Goal: Obtain resource: Download file/media

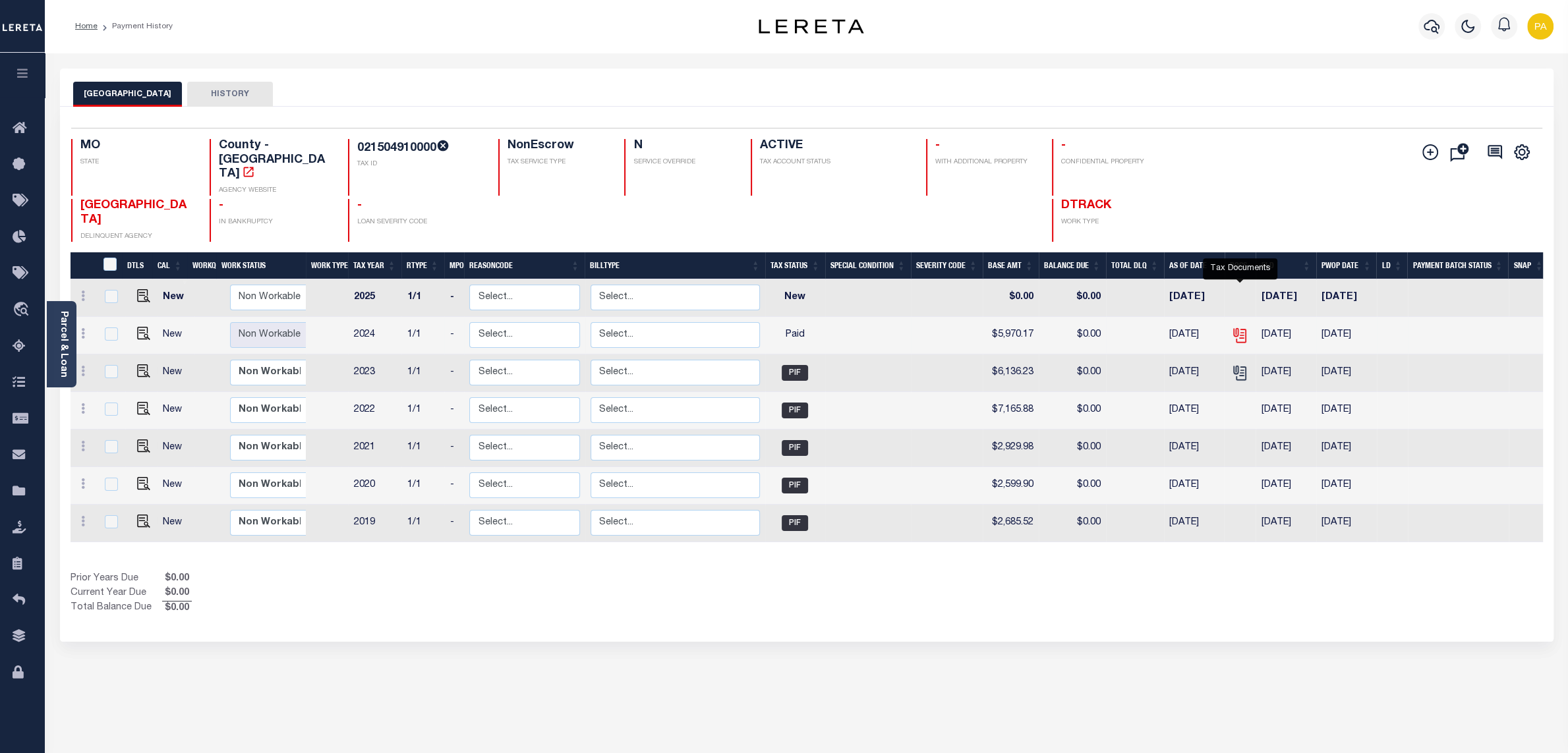
click at [1242, 328] on icon "" at bounding box center [1239, 333] width 11 height 11
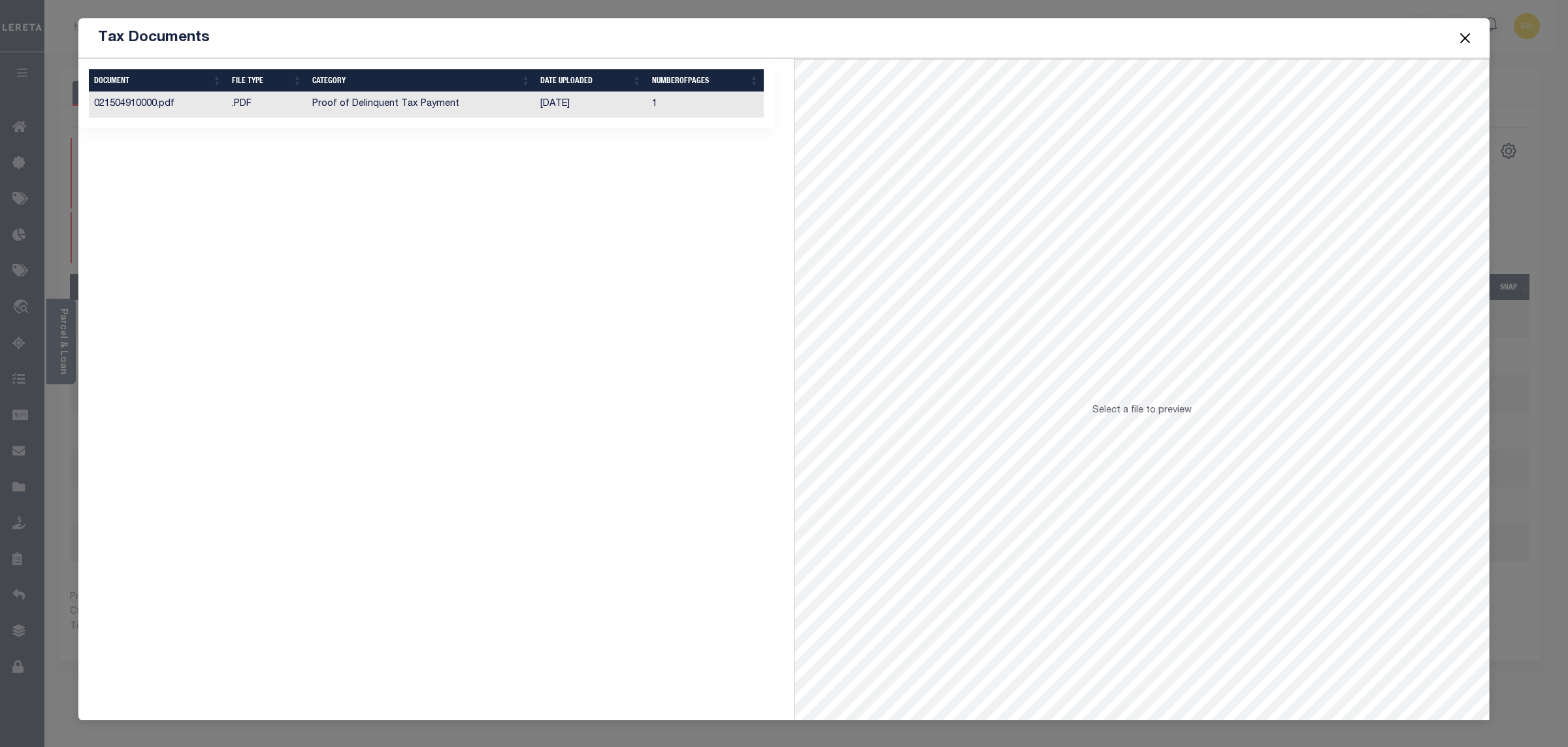
click at [543, 102] on td "[DATE]" at bounding box center [591, 105] width 111 height 25
click at [1470, 32] on button "Close" at bounding box center [1466, 38] width 17 height 17
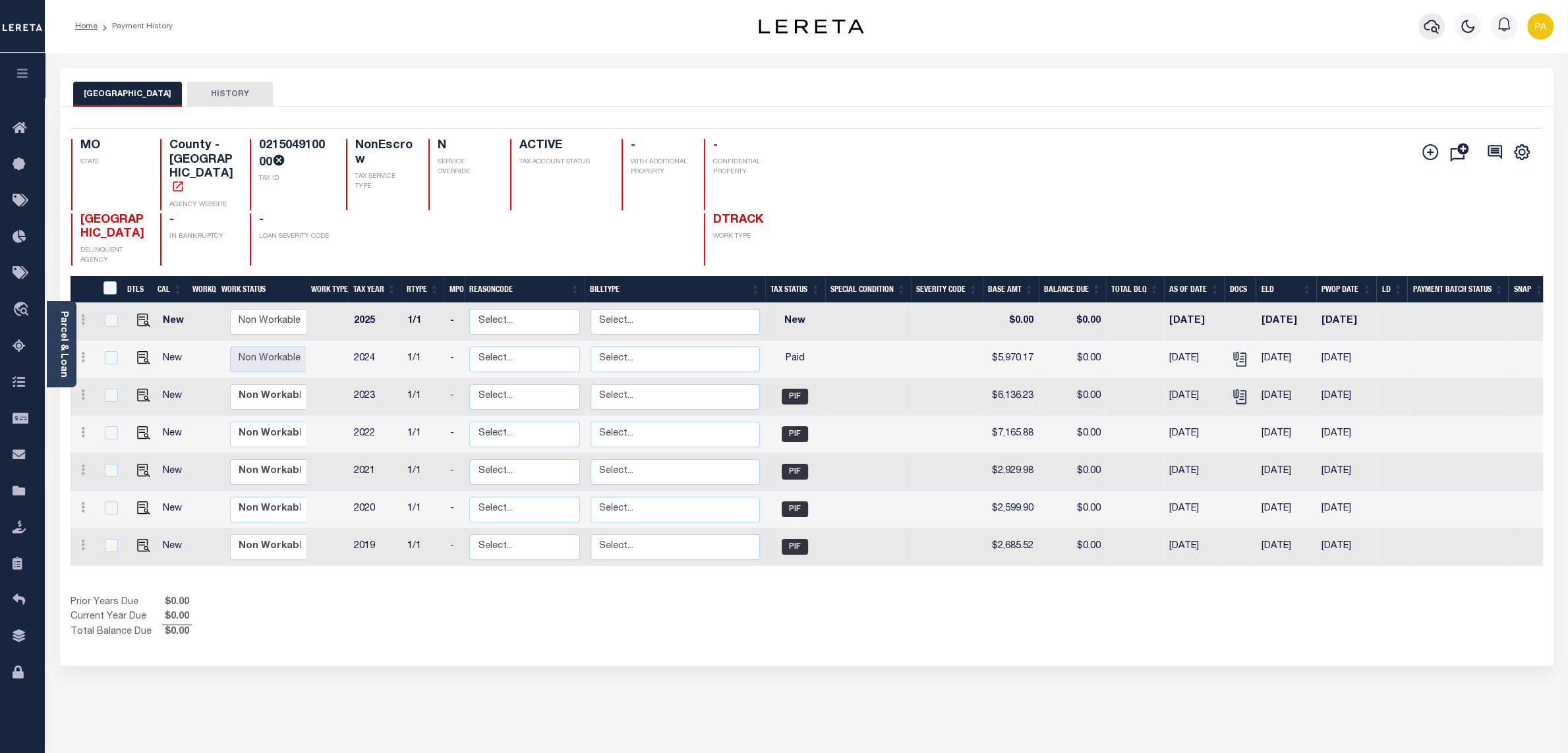
click at [1433, 24] on icon "button" at bounding box center [1431, 26] width 16 height 16
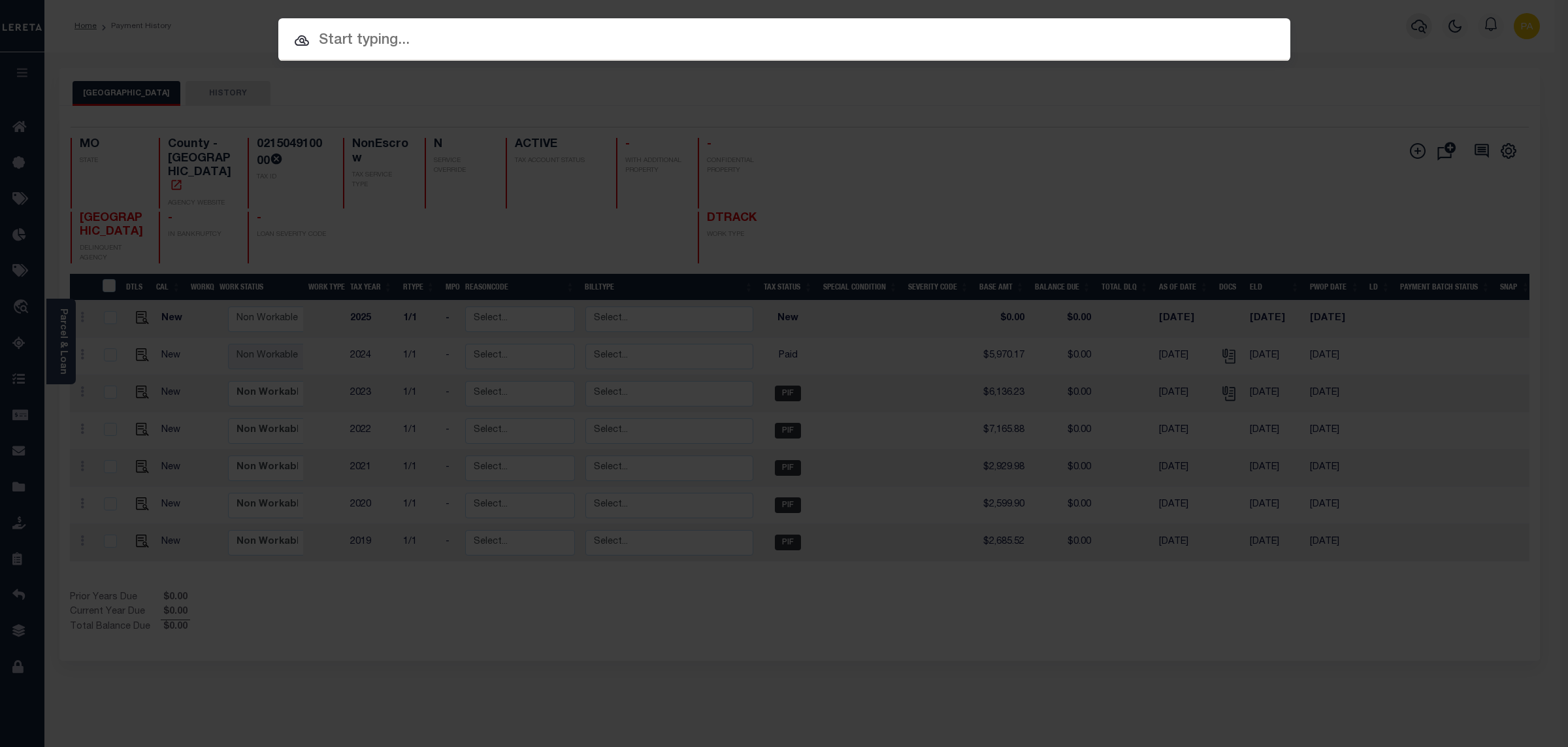
paste input "FTF_15882_61650"
type input "FTF_15882_61650"
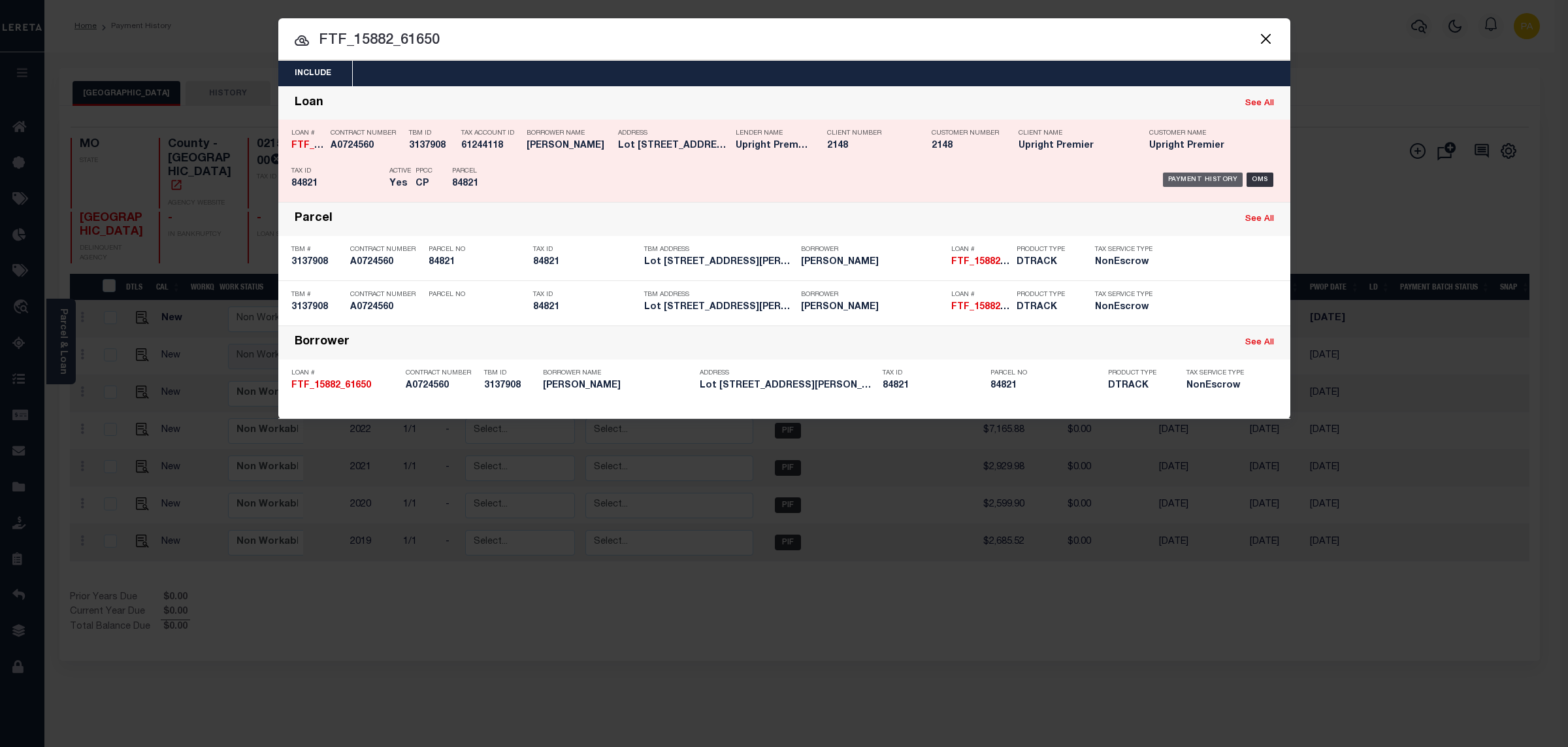
click at [1190, 186] on div "Payment History" at bounding box center [1204, 180] width 80 height 15
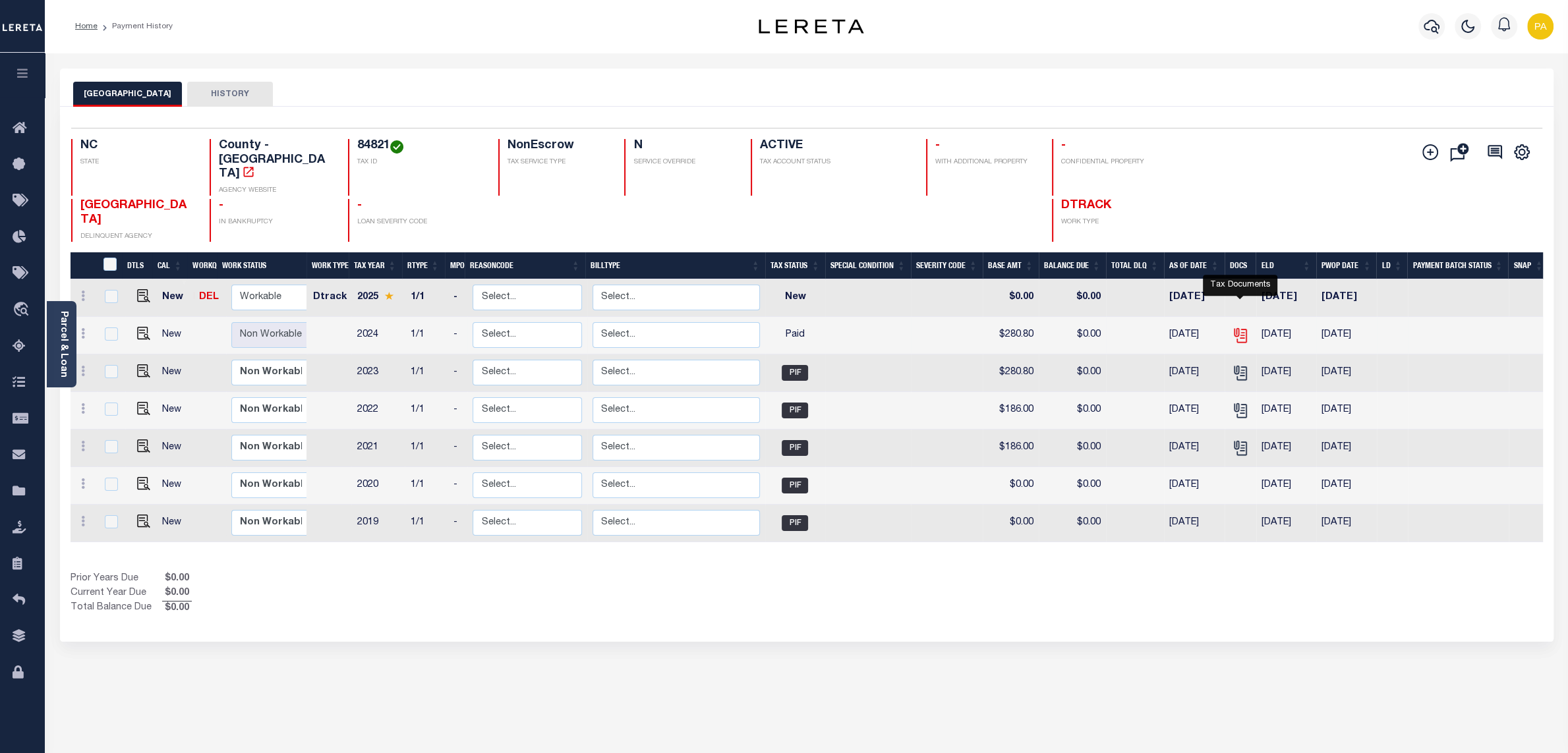
click at [1242, 327] on icon "" at bounding box center [1240, 335] width 17 height 17
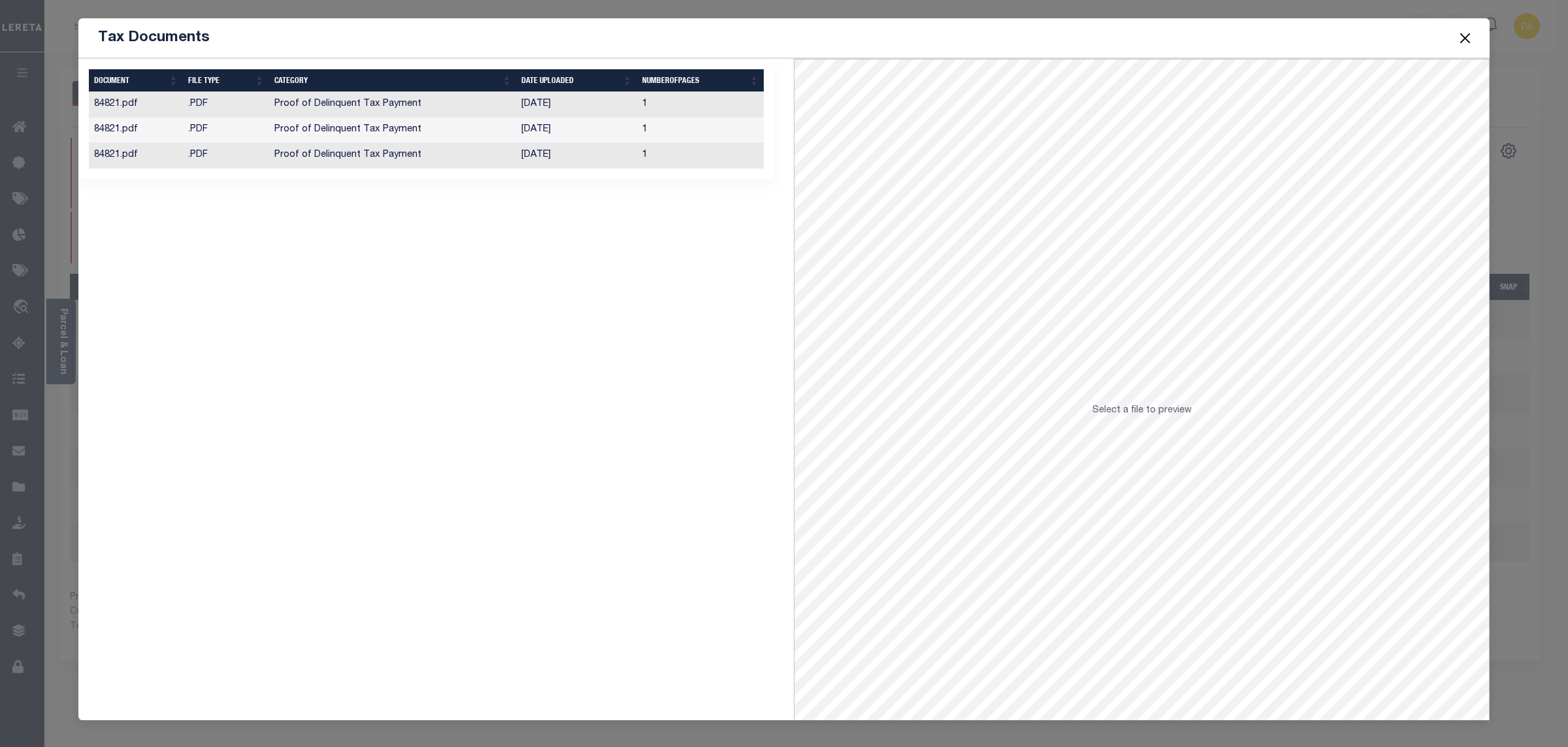
click at [539, 154] on td "[DATE]" at bounding box center [576, 156] width 120 height 25
click at [1469, 39] on button "Close" at bounding box center [1466, 38] width 17 height 17
